Goal: Task Accomplishment & Management: Manage account settings

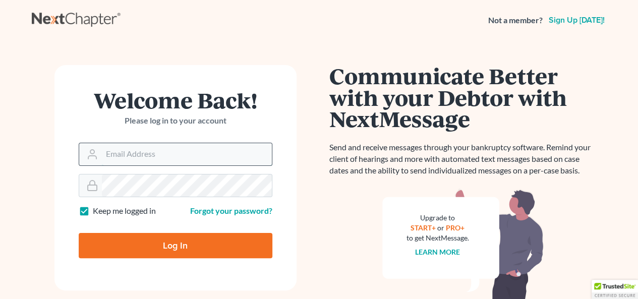
click at [203, 151] on input "Email Address" at bounding box center [187, 154] width 170 height 22
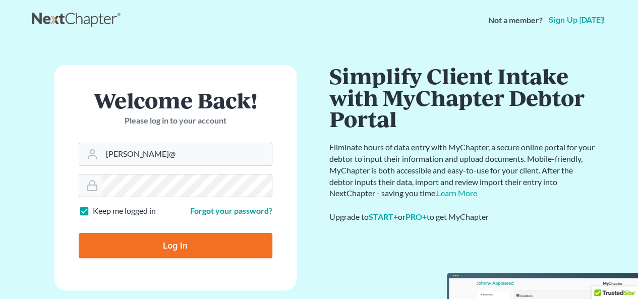
type input "[PERSON_NAME][EMAIL_ADDRESS][DOMAIN_NAME]"
click at [79, 233] on input "Log In" at bounding box center [176, 245] width 194 height 25
type input "Thinking..."
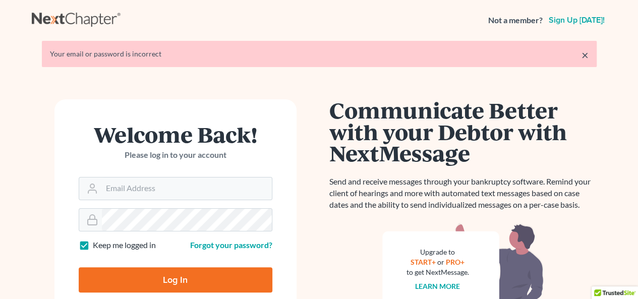
scroll to position [101, 0]
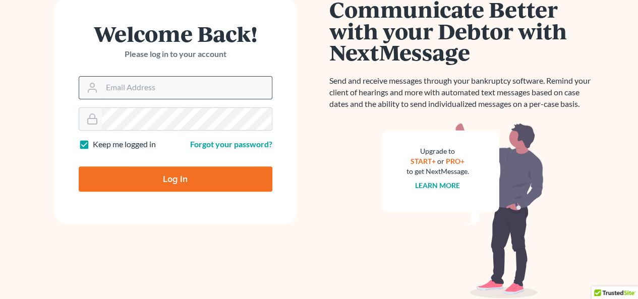
click at [171, 89] on input "Email Address" at bounding box center [187, 88] width 170 height 22
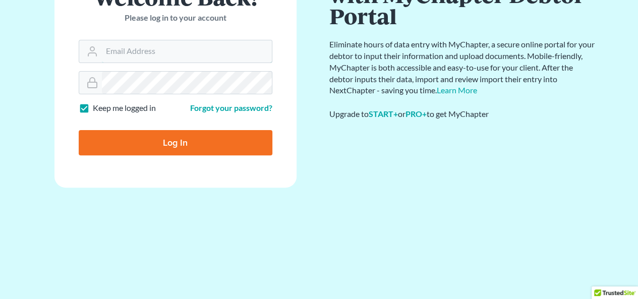
scroll to position [50, 0]
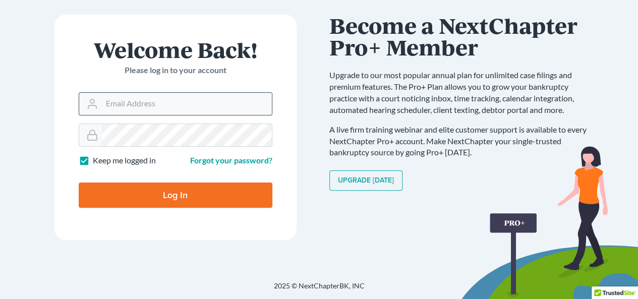
click at [175, 106] on input "Email Address" at bounding box center [187, 104] width 170 height 22
type input "A"
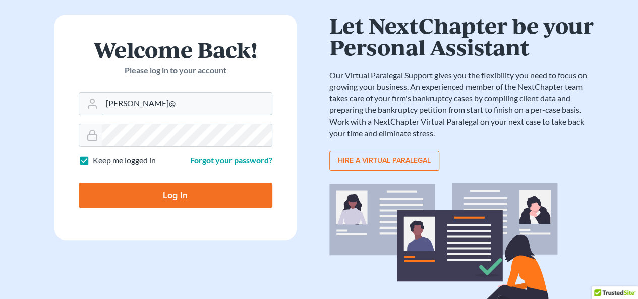
type input "[PERSON_NAME][EMAIL_ADDRESS][DOMAIN_NAME]"
click at [144, 194] on input "Log In" at bounding box center [176, 195] width 194 height 25
type input "Thinking..."
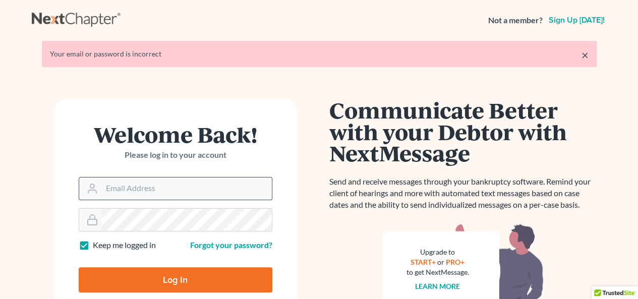
click at [147, 190] on input "Email Address" at bounding box center [187, 189] width 170 height 22
type input "[EMAIL_ADDRESS][DOMAIN_NAME]"
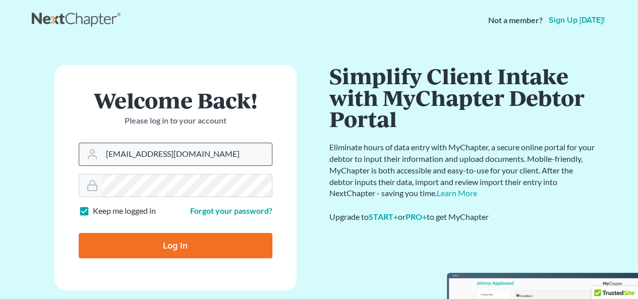
click at [79, 233] on input "Log In" at bounding box center [176, 245] width 194 height 25
type input "Thinking..."
